Goal: Find specific page/section: Find specific page/section

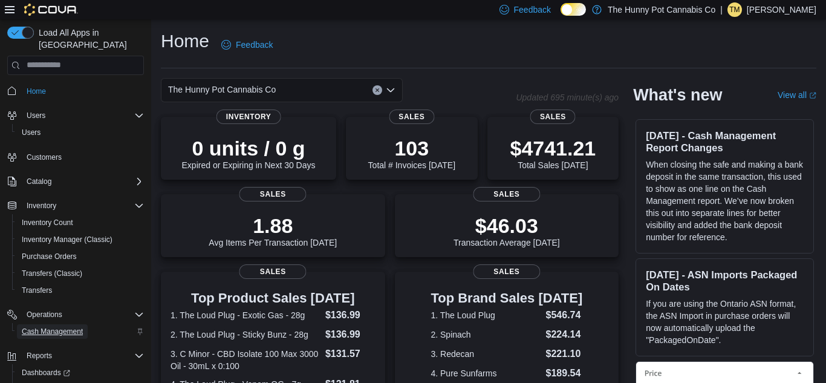
click at [37, 326] on span "Cash Management" at bounding box center [52, 331] width 61 height 10
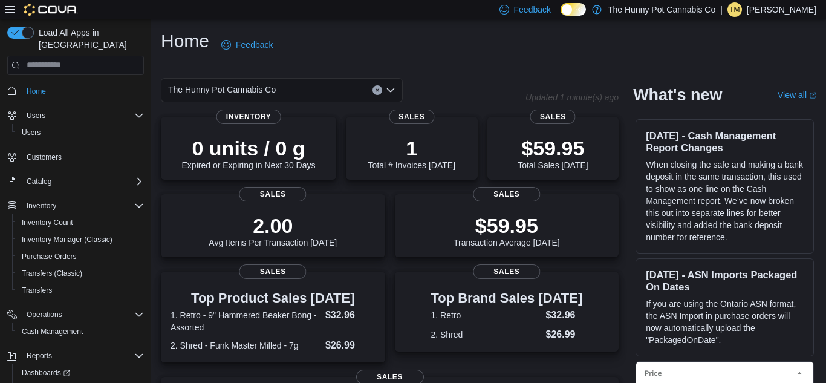
click at [784, 9] on p "Teah Merrington" at bounding box center [782, 9] width 70 height 15
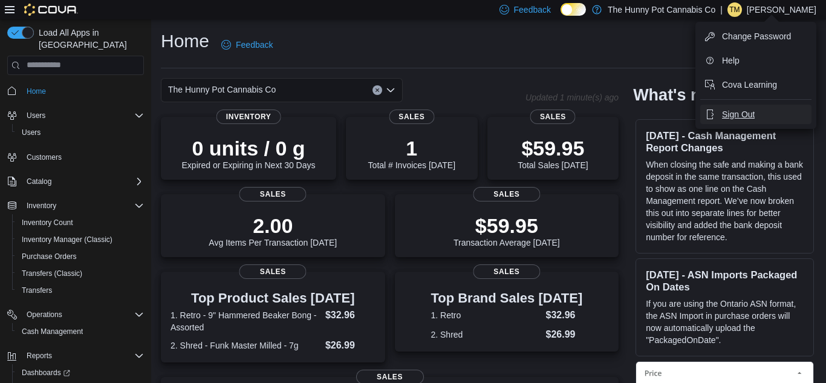
click at [730, 109] on span "Sign Out" at bounding box center [738, 114] width 33 height 12
